Goal: Task Accomplishment & Management: Use online tool/utility

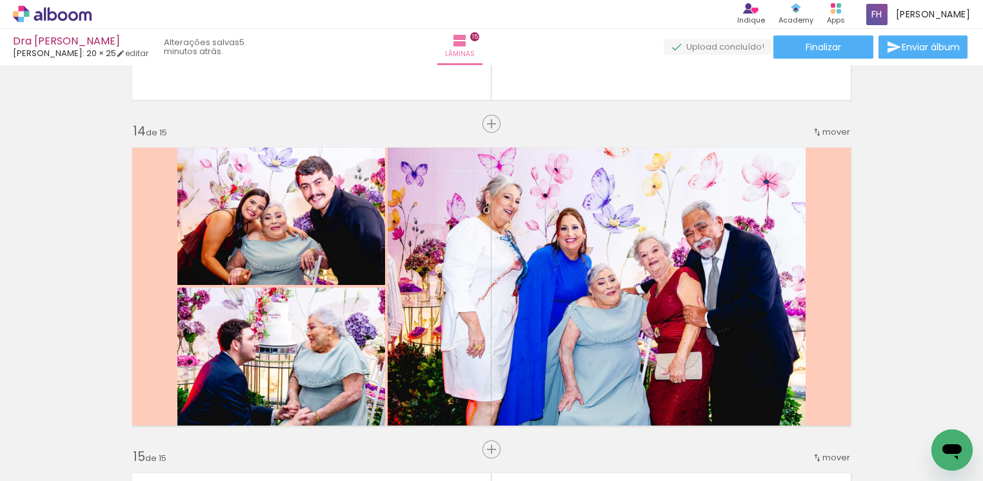
scroll to position [4254, 0]
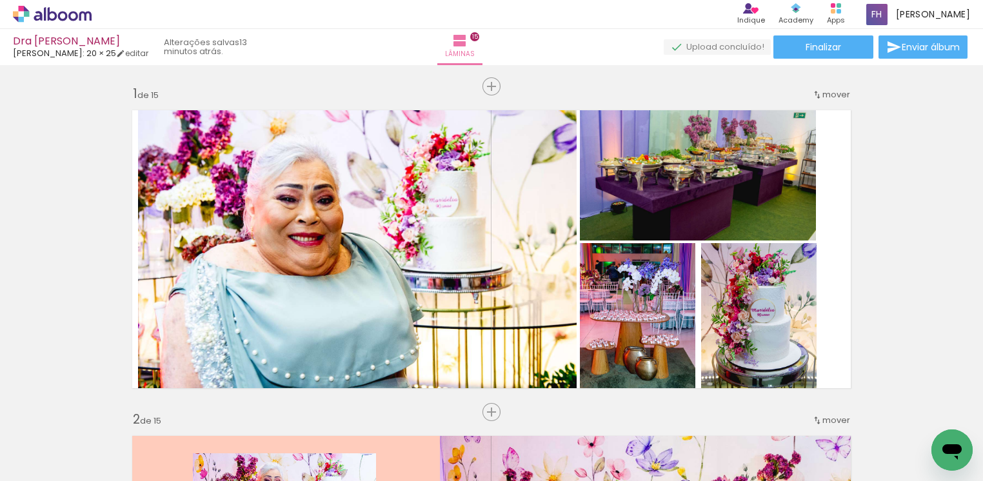
scroll to position [4254, 0]
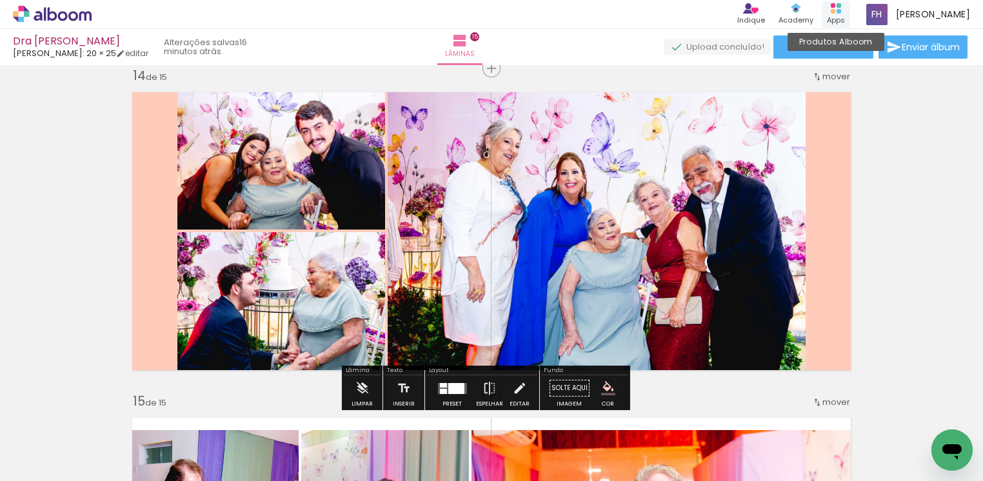
click at [836, 12] on rect at bounding box center [833, 11] width 5 height 5
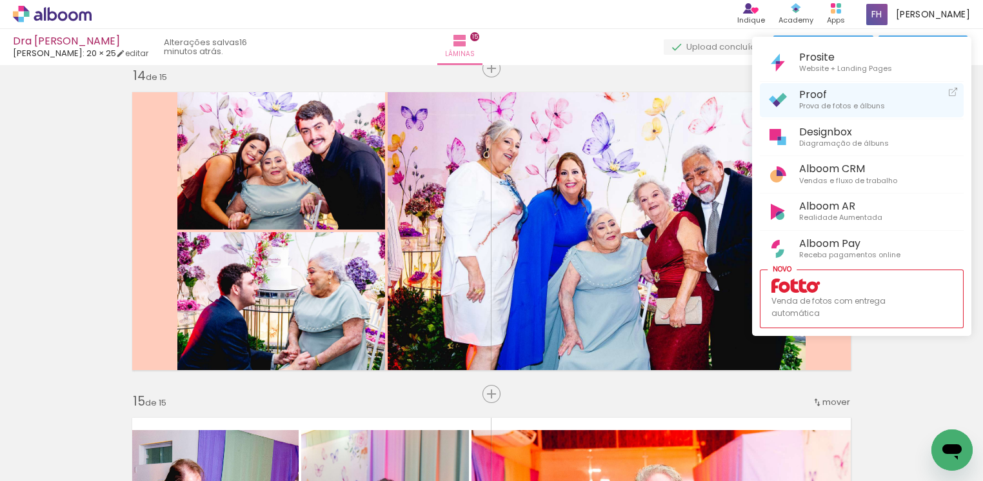
click at [839, 99] on span "Proof" at bounding box center [842, 94] width 86 height 12
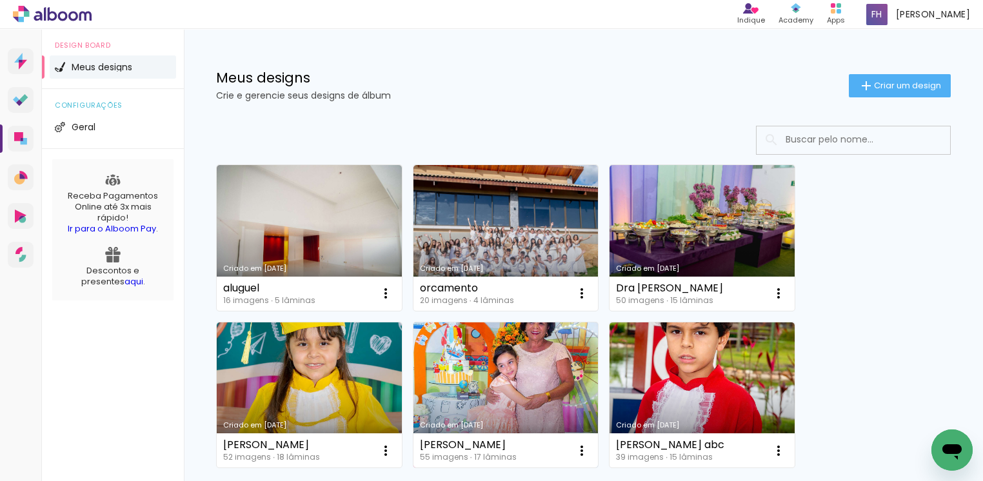
click at [501, 400] on link "Criado em [DATE]" at bounding box center [506, 396] width 185 height 146
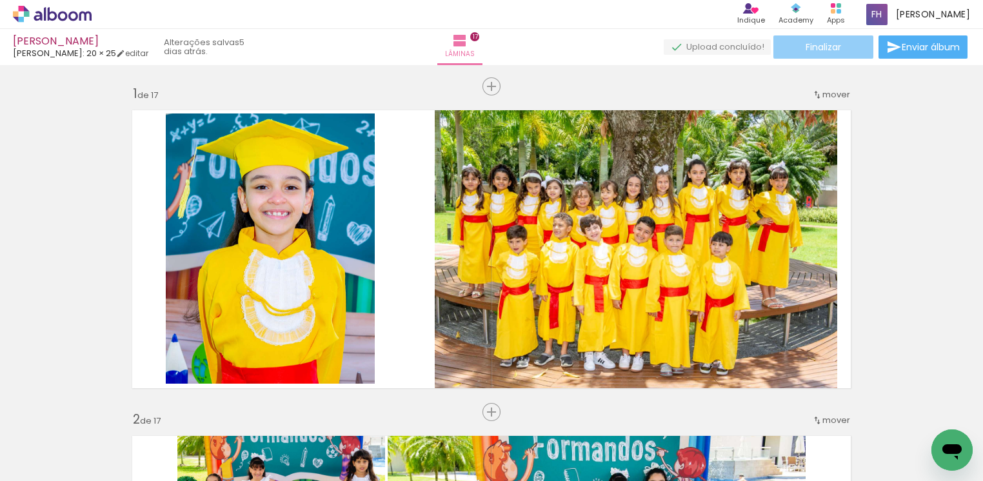
click at [824, 43] on span "Finalizar" at bounding box center [823, 47] width 35 height 9
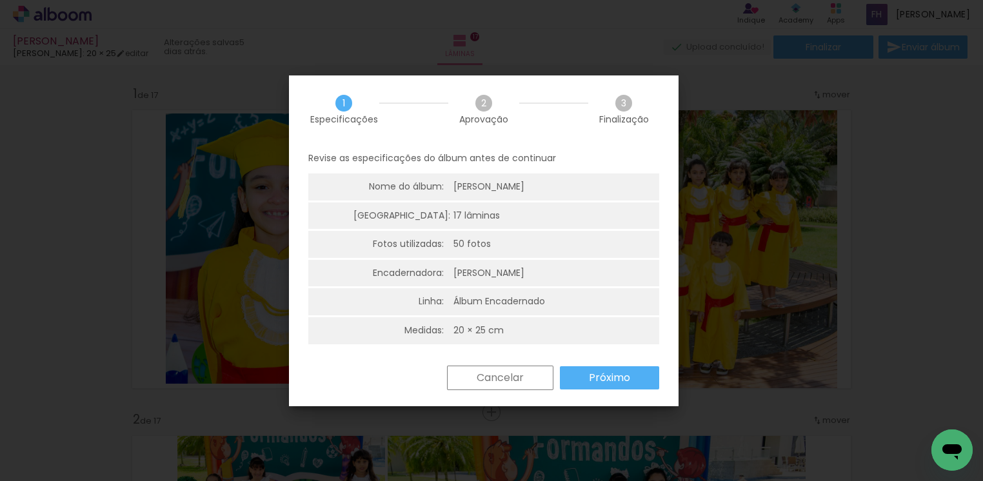
click at [632, 375] on paper-button "Próximo" at bounding box center [609, 377] width 99 height 23
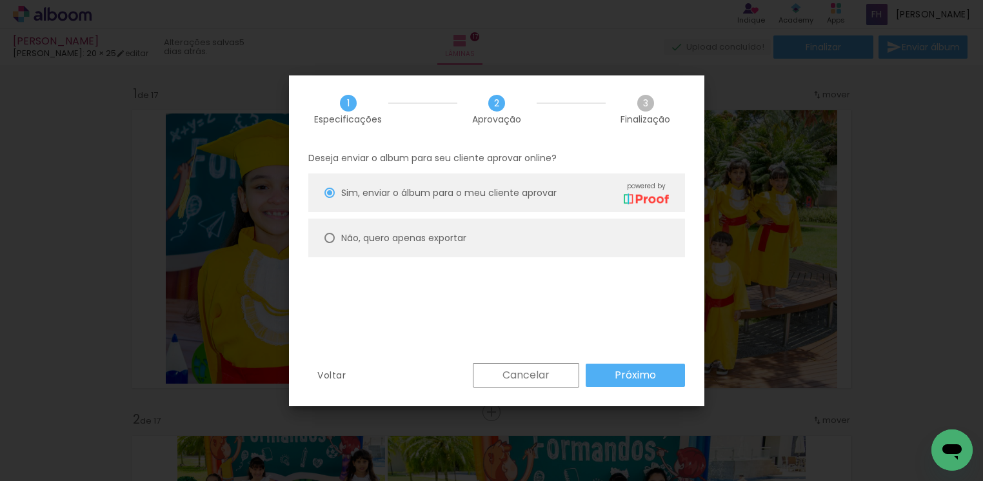
click at [0, 0] on slot "Próximo" at bounding box center [0, 0] width 0 height 0
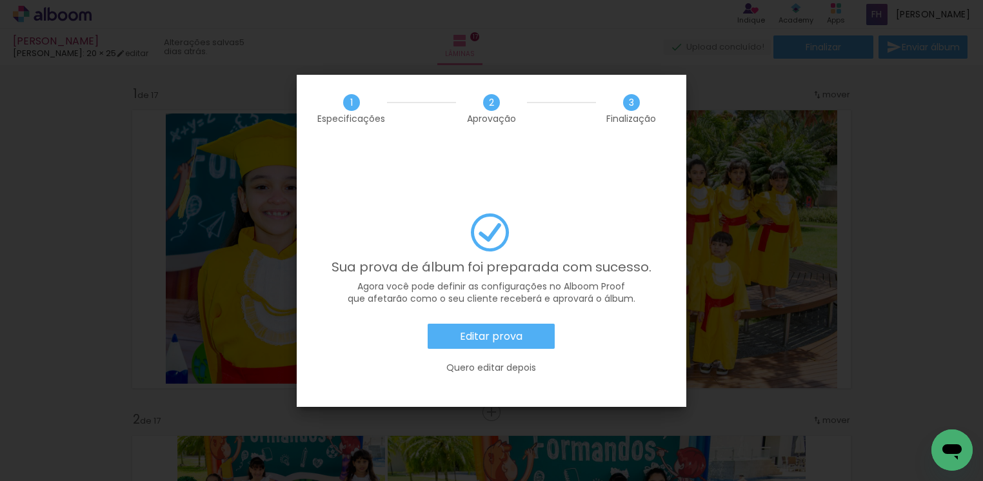
click at [0, 0] on slot "Editar prova" at bounding box center [0, 0] width 0 height 0
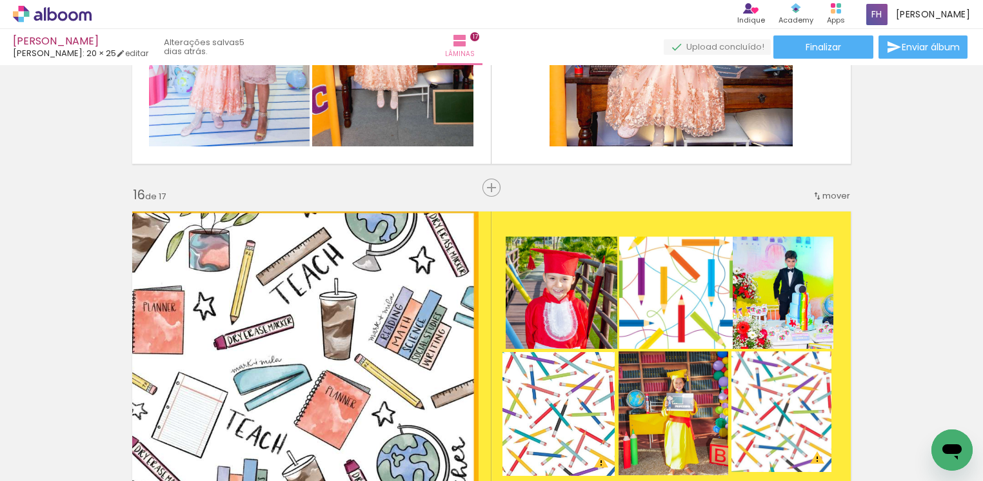
scroll to position [4849, 0]
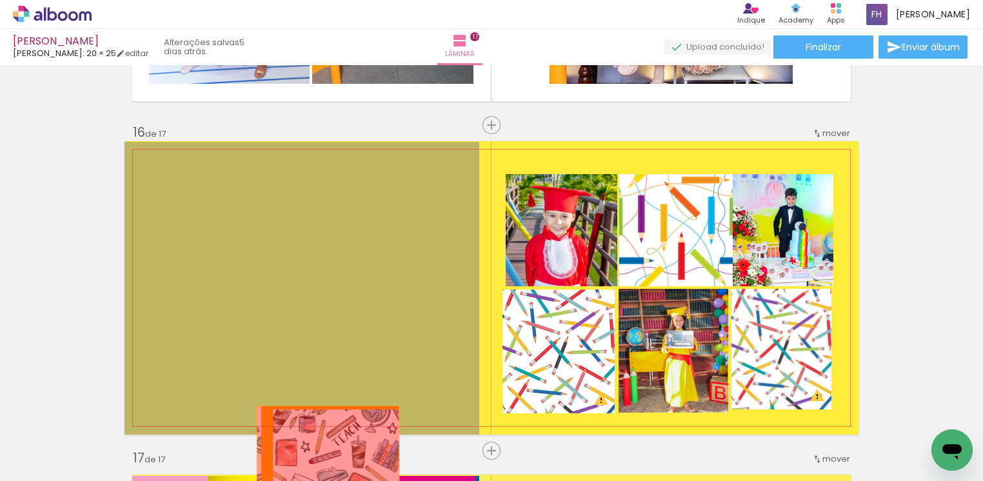
drag, startPoint x: 276, startPoint y: 216, endPoint x: 206, endPoint y: 345, distance: 145.8
click at [322, 466] on quentale-workspace at bounding box center [491, 240] width 983 height 481
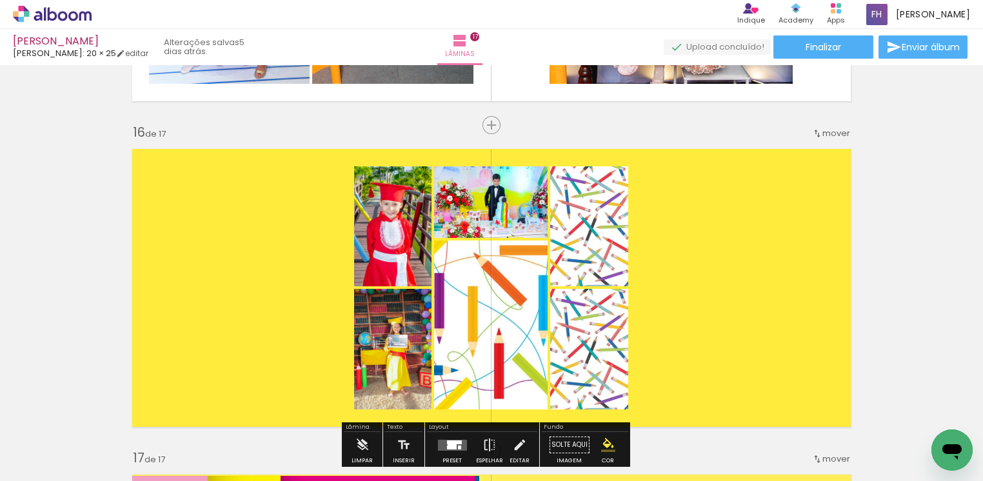
drag, startPoint x: 219, startPoint y: 290, endPoint x: 257, endPoint y: 522, distance: 235.4
click at [257, 481] on html "link( href="../../bower_components/polymer/polymer.html" rel="import" ) picture…" at bounding box center [491, 240] width 983 height 481
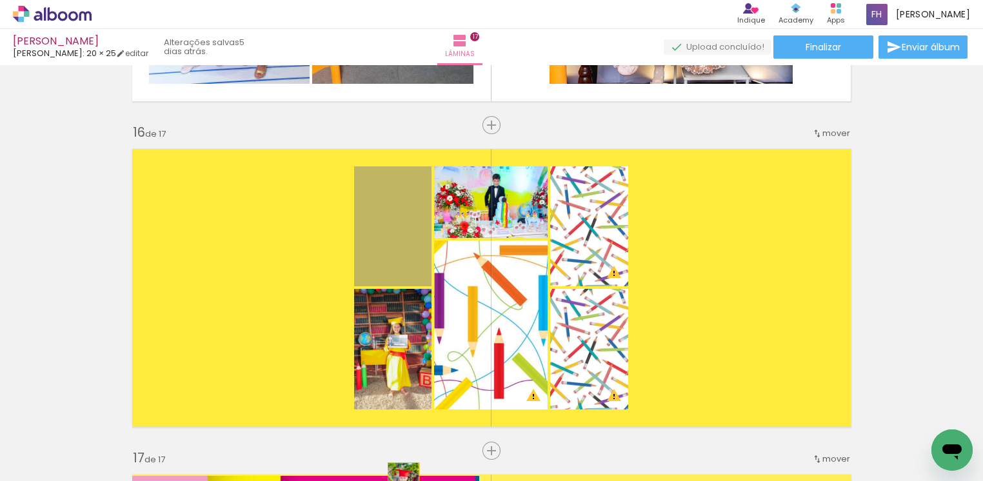
drag, startPoint x: 376, startPoint y: 252, endPoint x: 396, endPoint y: 490, distance: 238.9
click at [396, 481] on html "link( href="../../bower_components/polymer/polymer.html" rel="import" ) picture…" at bounding box center [491, 240] width 983 height 481
drag, startPoint x: 407, startPoint y: 241, endPoint x: 399, endPoint y: 443, distance: 202.1
click at [399, 443] on quentale-workspace at bounding box center [491, 240] width 983 height 481
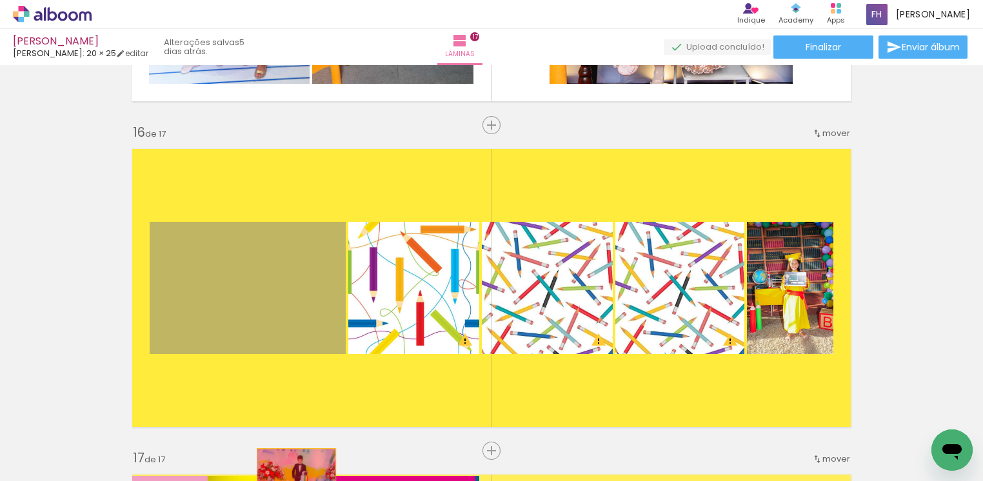
drag, startPoint x: 274, startPoint y: 386, endPoint x: 294, endPoint y: 496, distance: 111.5
click at [294, 481] on html "link( href="../../bower_components/polymer/polymer.html" rel="import" ) picture…" at bounding box center [491, 240] width 983 height 481
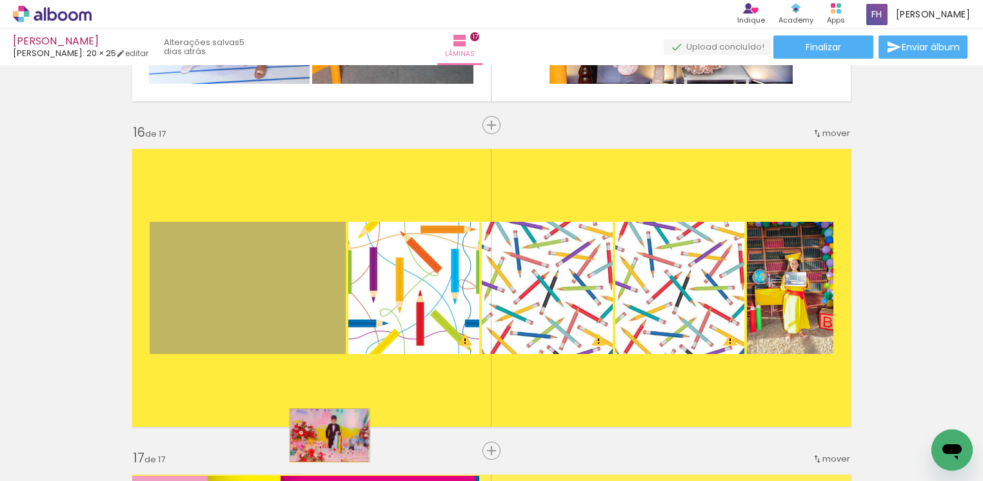
drag, startPoint x: 292, startPoint y: 279, endPoint x: 322, endPoint y: 435, distance: 158.3
click at [322, 435] on quentale-workspace at bounding box center [491, 240] width 983 height 481
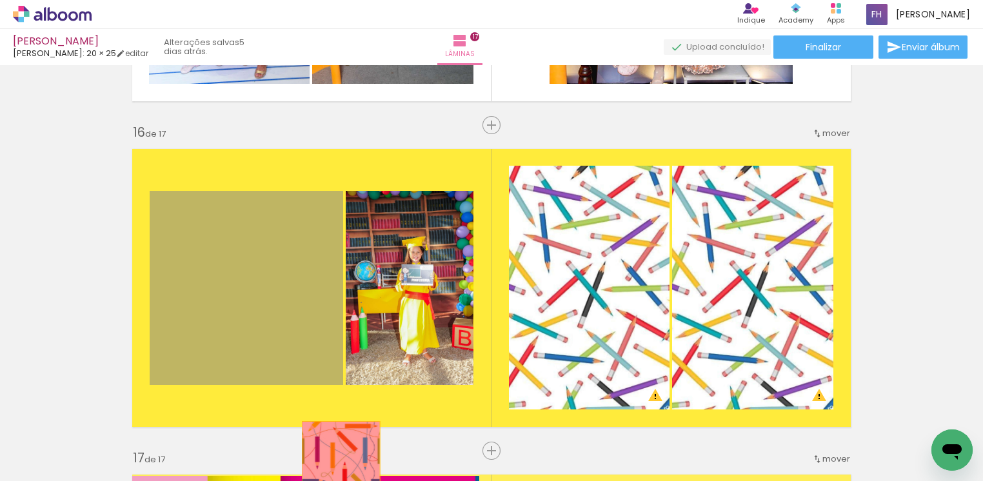
drag, startPoint x: 296, startPoint y: 290, endPoint x: 334, endPoint y: 460, distance: 174.5
click at [334, 460] on quentale-workspace at bounding box center [491, 240] width 983 height 481
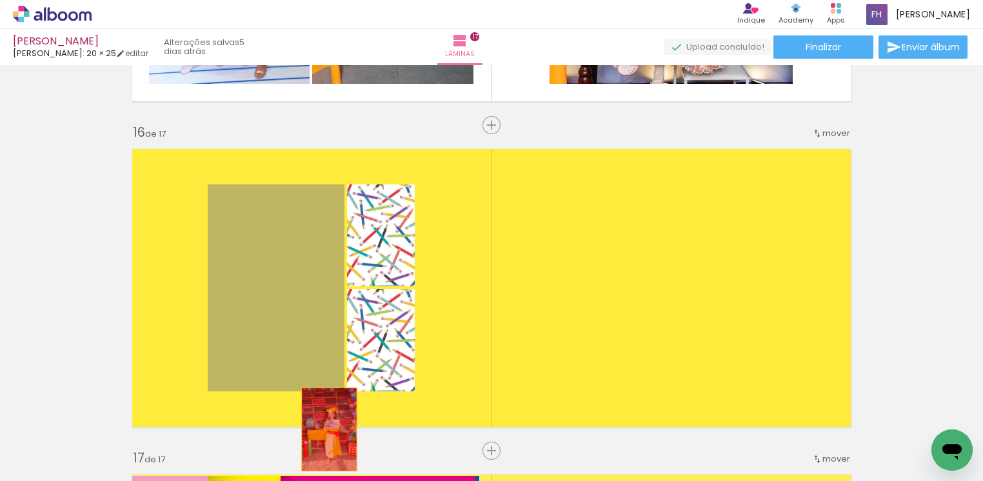
drag, startPoint x: 291, startPoint y: 271, endPoint x: 322, endPoint y: 429, distance: 161.1
click at [322, 429] on quentale-workspace at bounding box center [491, 240] width 983 height 481
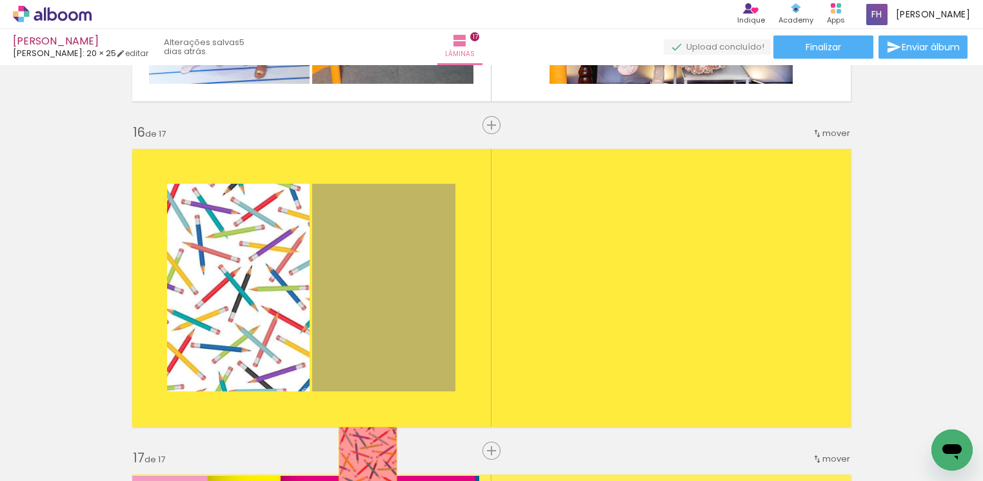
drag, startPoint x: 351, startPoint y: 285, endPoint x: 361, endPoint y: 468, distance: 183.5
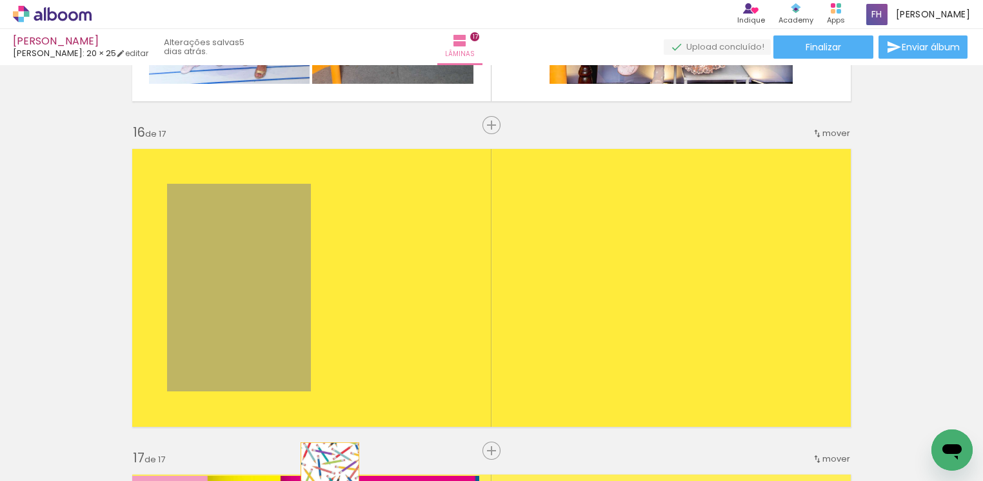
drag, startPoint x: 278, startPoint y: 293, endPoint x: 323, endPoint y: 484, distance: 196.1
click at [323, 481] on html "link( href="../../bower_components/polymer/polymer.html" rel="import" ) picture…" at bounding box center [491, 240] width 983 height 481
drag, startPoint x: 237, startPoint y: 270, endPoint x: 261, endPoint y: 517, distance: 248.9
click at [261, 481] on html "link( href="../../bower_components/polymer/polymer.html" rel="import" ) picture…" at bounding box center [491, 240] width 983 height 481
drag, startPoint x: 229, startPoint y: 281, endPoint x: 308, endPoint y: 454, distance: 189.7
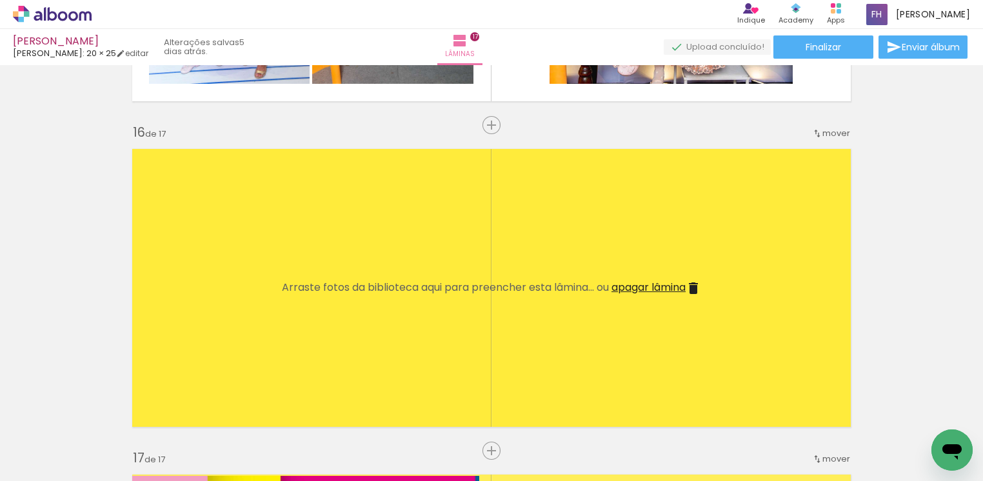
click at [668, 292] on span "apagar lâmina" at bounding box center [649, 287] width 74 height 15
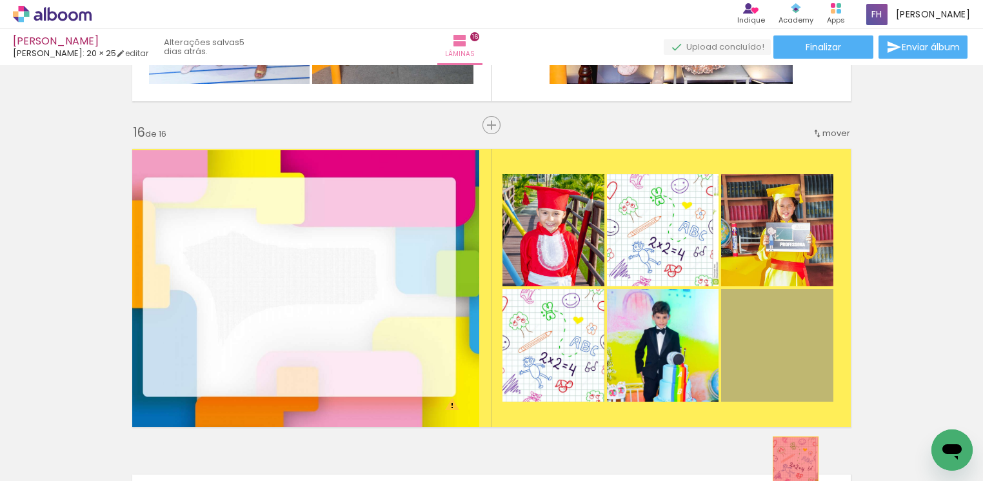
drag, startPoint x: 790, startPoint y: 345, endPoint x: 788, endPoint y: 463, distance: 118.1
click at [788, 463] on quentale-workspace at bounding box center [491, 240] width 983 height 481
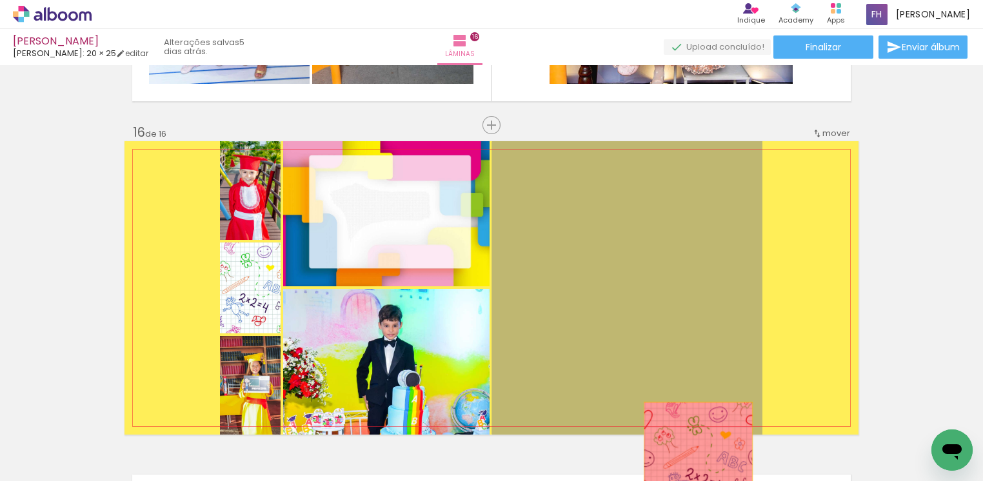
drag, startPoint x: 687, startPoint y: 266, endPoint x: 691, endPoint y: 461, distance: 194.3
click at [691, 461] on quentale-workspace at bounding box center [491, 240] width 983 height 481
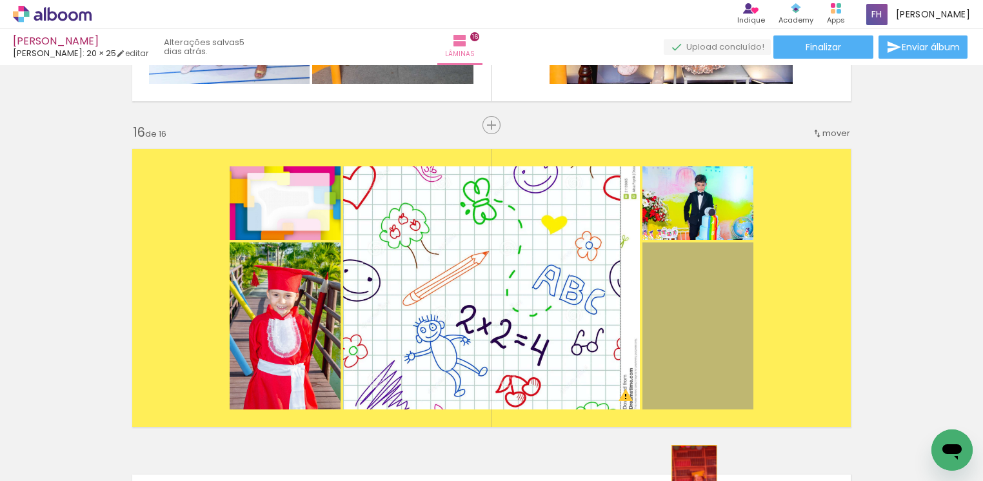
drag, startPoint x: 685, startPoint y: 294, endPoint x: 687, endPoint y: 479, distance: 184.6
click at [687, 479] on quentale-workspace at bounding box center [491, 240] width 983 height 481
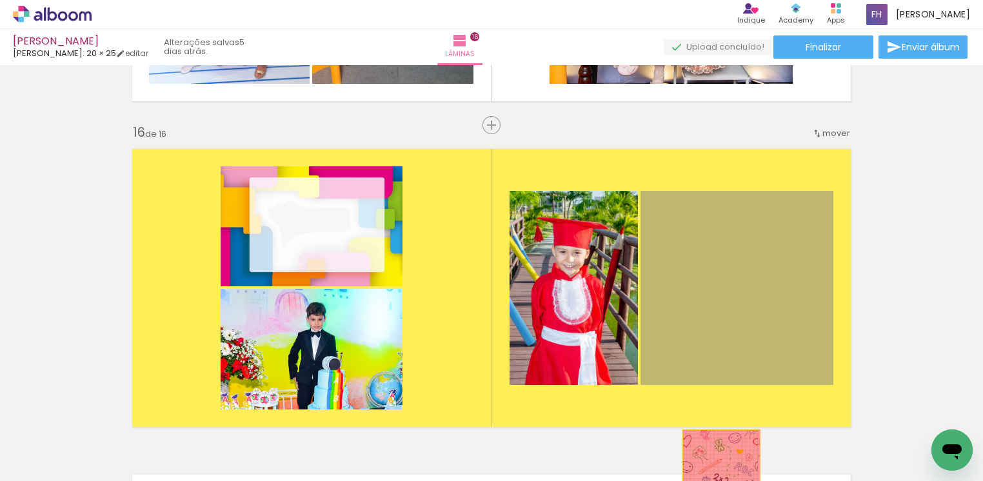
drag, startPoint x: 698, startPoint y: 297, endPoint x: 714, endPoint y: 468, distance: 172.4
click at [714, 468] on quentale-workspace at bounding box center [491, 240] width 983 height 481
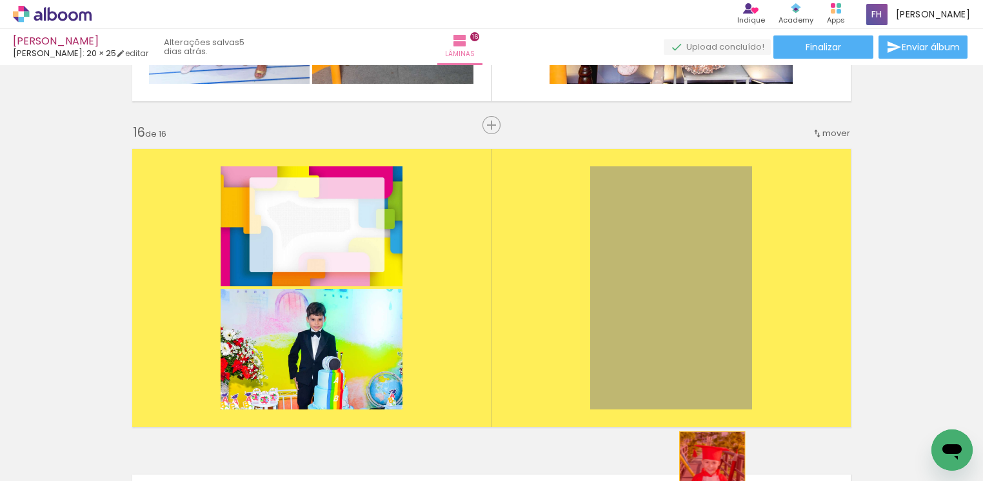
drag, startPoint x: 702, startPoint y: 301, endPoint x: 705, endPoint y: 480, distance: 179.4
click at [705, 480] on quentale-workspace at bounding box center [491, 240] width 983 height 481
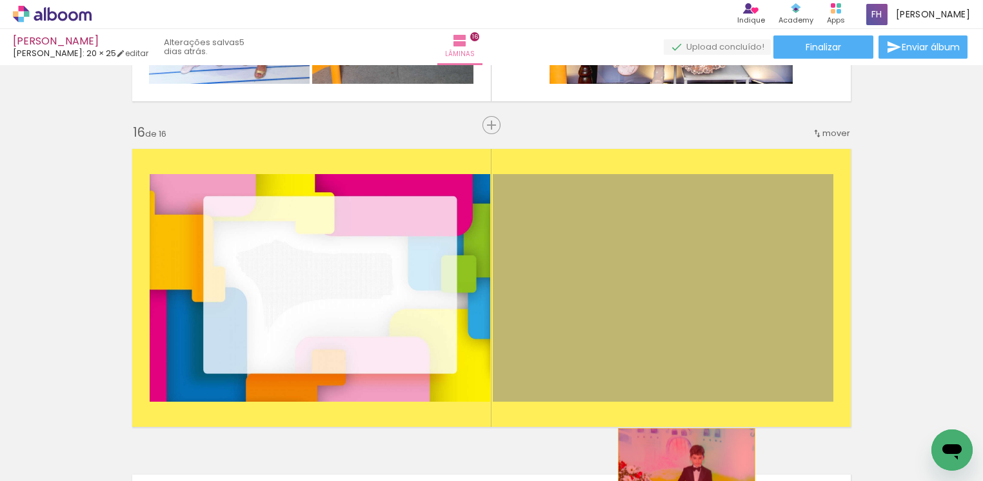
drag, startPoint x: 661, startPoint y: 309, endPoint x: 679, endPoint y: 474, distance: 165.6
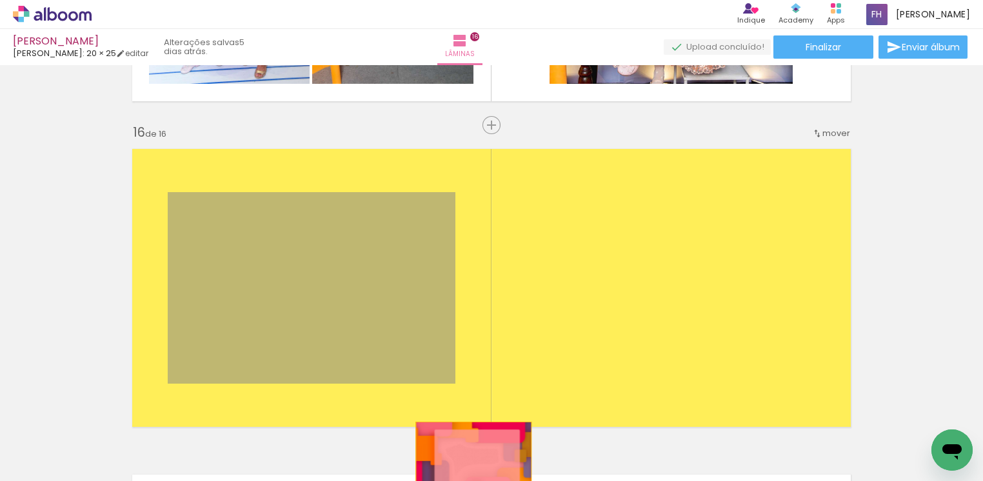
drag, startPoint x: 402, startPoint y: 280, endPoint x: 467, endPoint y: 460, distance: 191.2
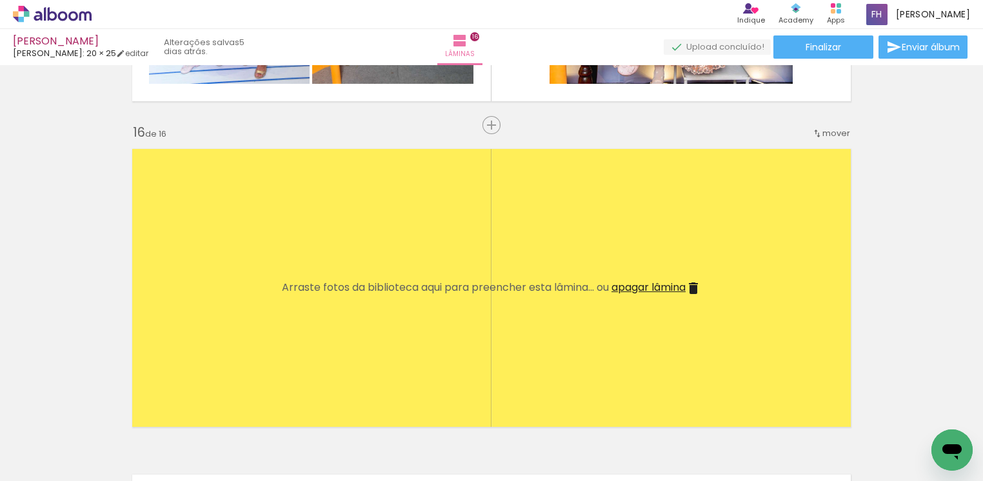
click at [667, 291] on span "apagar lâmina" at bounding box center [649, 287] width 74 height 15
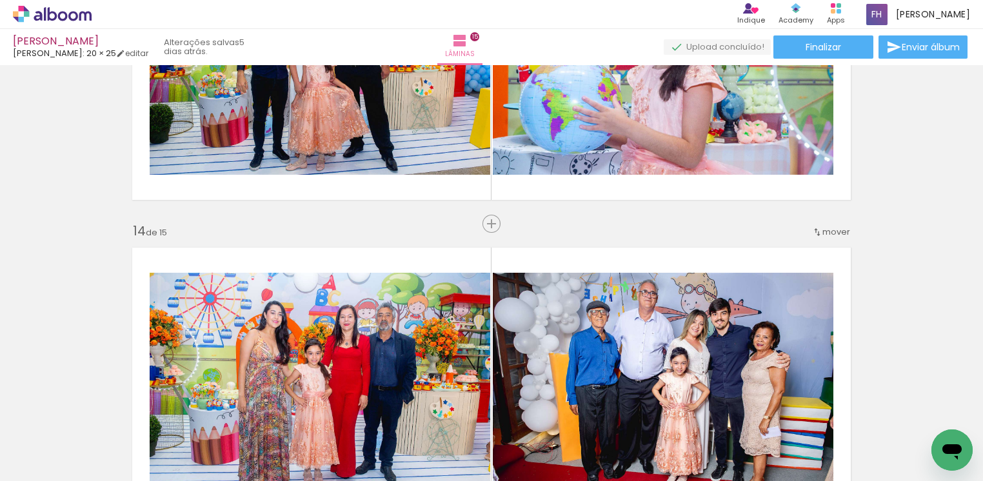
scroll to position [3978, 0]
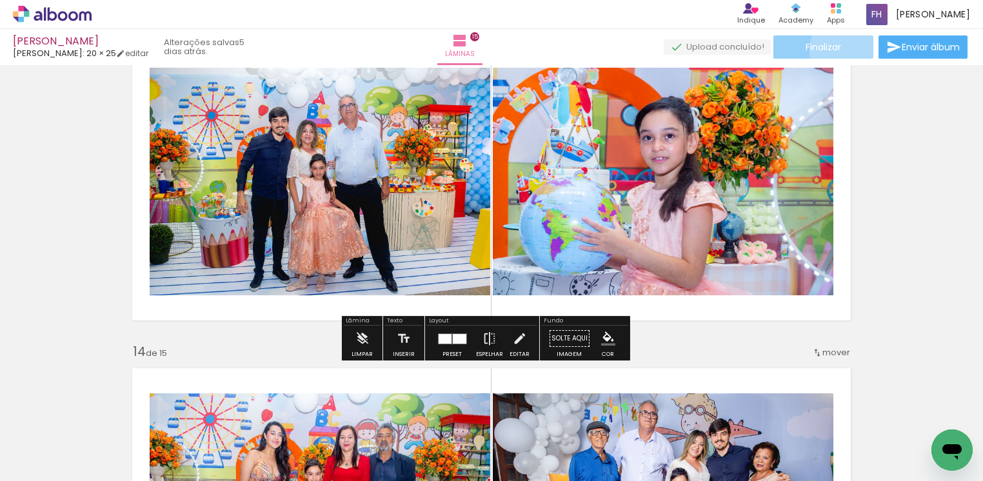
click at [850, 51] on paper-button "Finalizar" at bounding box center [824, 46] width 100 height 23
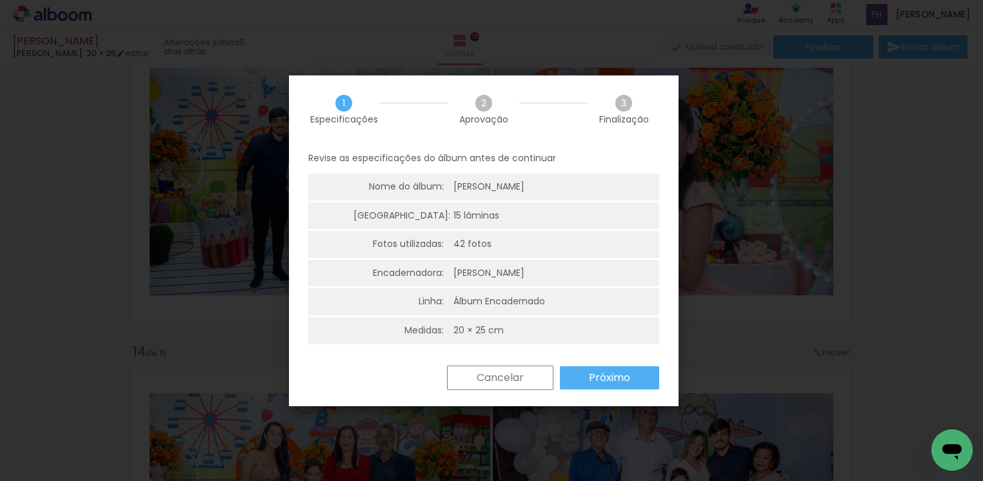
click at [0, 0] on slot "Próximo" at bounding box center [0, 0] width 0 height 0
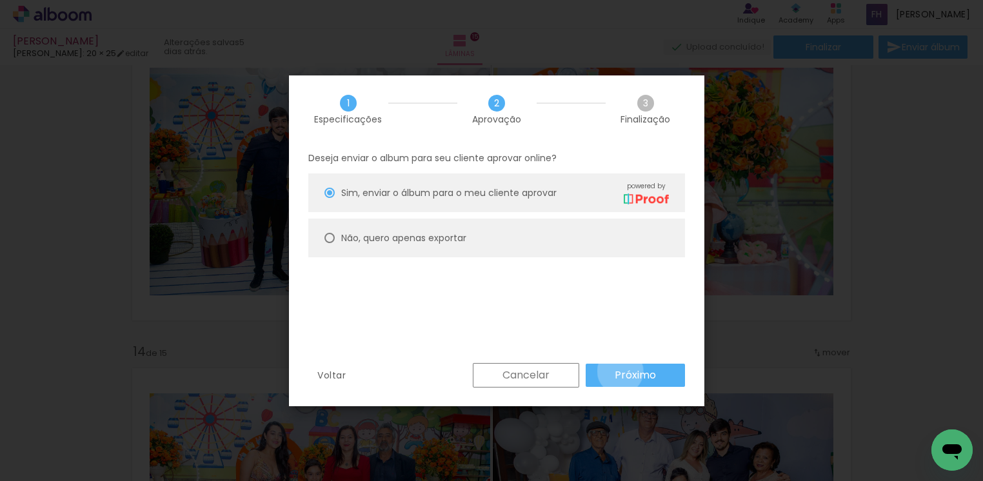
click at [0, 0] on slot "Próximo" at bounding box center [0, 0] width 0 height 0
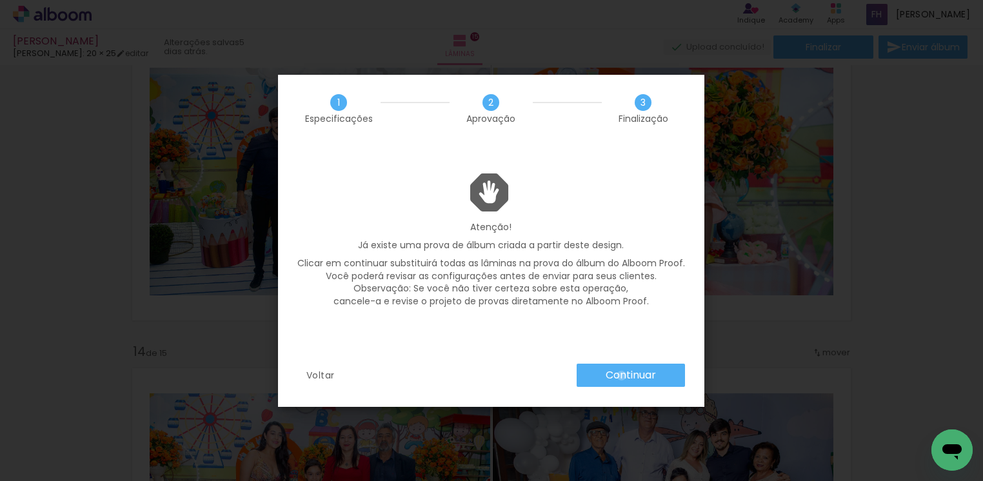
click at [0, 0] on slot "Continuar" at bounding box center [0, 0] width 0 height 0
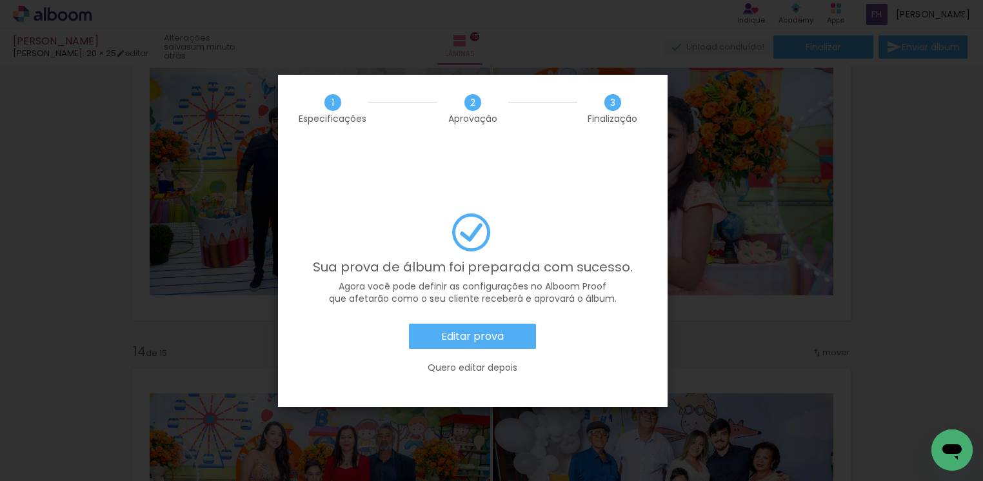
click at [0, 0] on slot "Quero editar depois" at bounding box center [0, 0] width 0 height 0
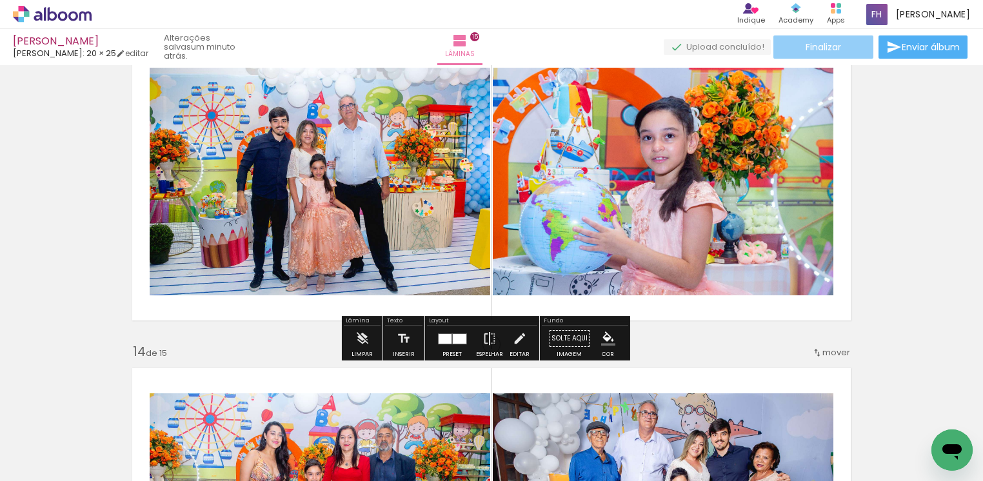
click at [830, 50] on span "Finalizar" at bounding box center [823, 47] width 35 height 9
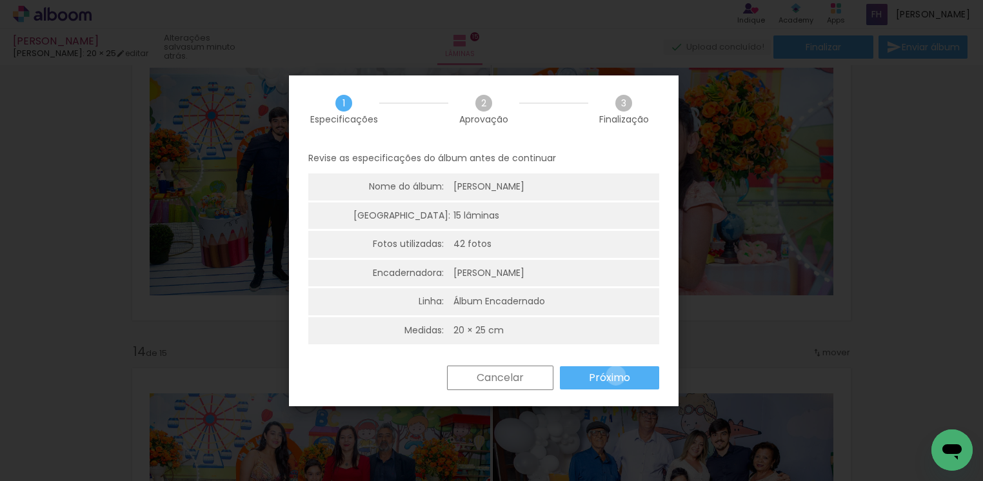
click at [0, 0] on slot "Próximo" at bounding box center [0, 0] width 0 height 0
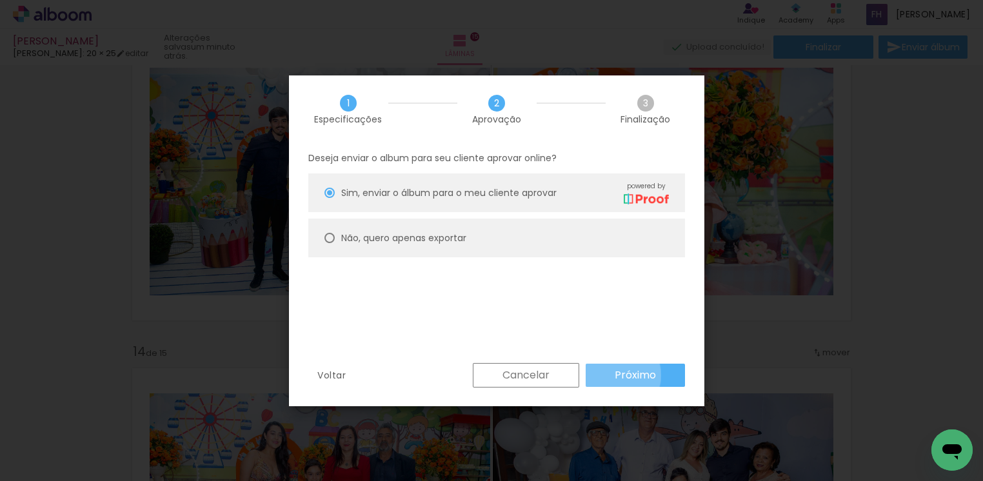
click at [614, 376] on paper-button "Próximo" at bounding box center [635, 375] width 99 height 23
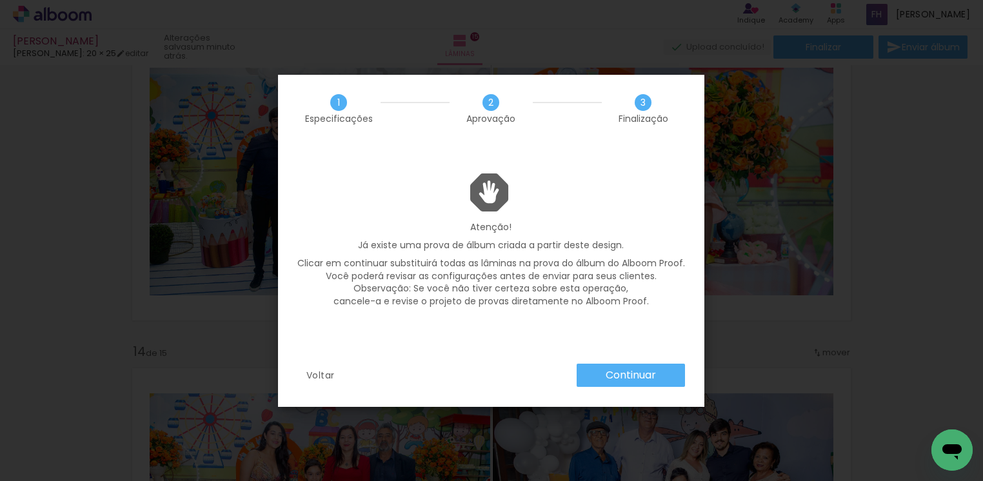
click at [0, 0] on slot "Continuar" at bounding box center [0, 0] width 0 height 0
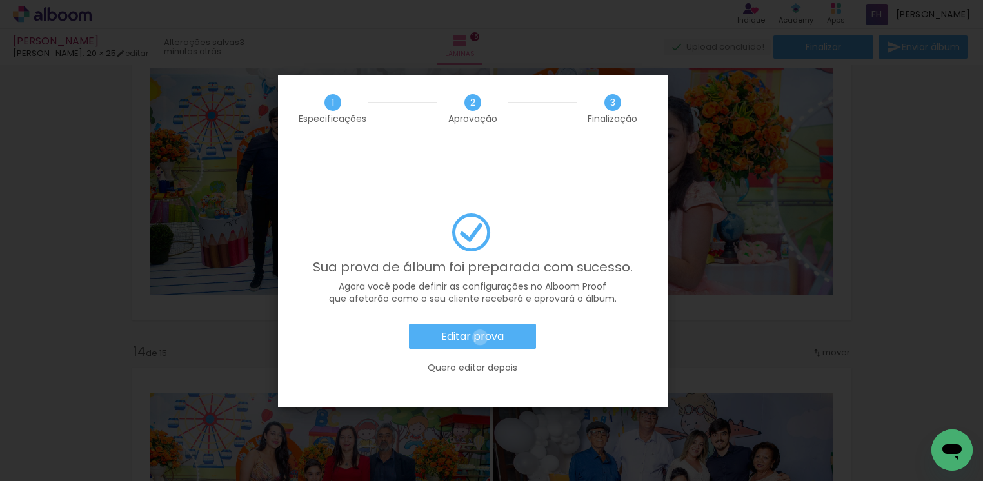
click at [0, 0] on slot "Editar prova" at bounding box center [0, 0] width 0 height 0
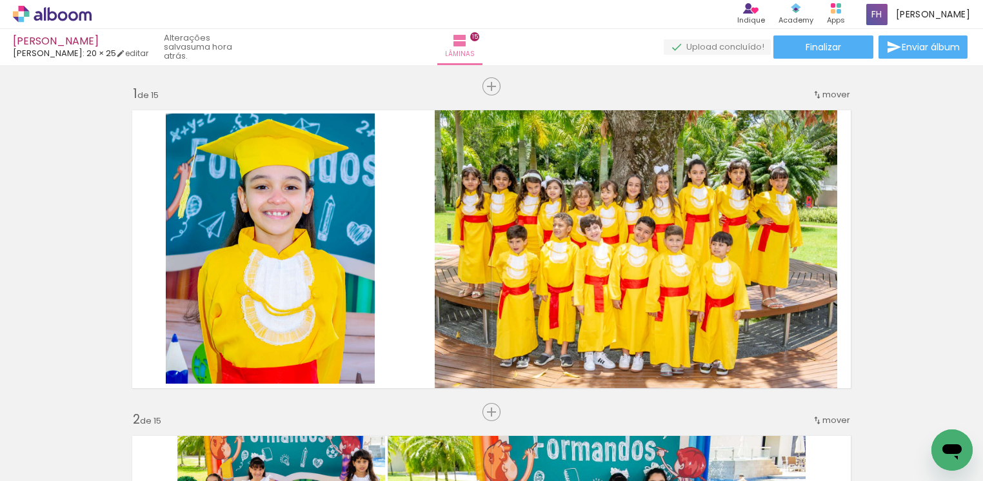
scroll to position [3978, 0]
